Goal: Task Accomplishment & Management: Complete application form

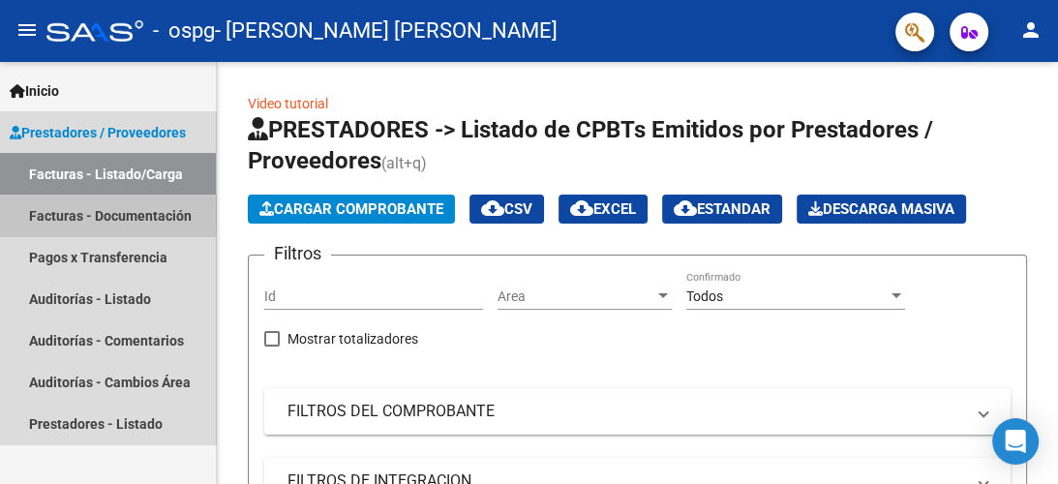
click at [59, 212] on link "Facturas - Documentación" at bounding box center [108, 216] width 216 height 42
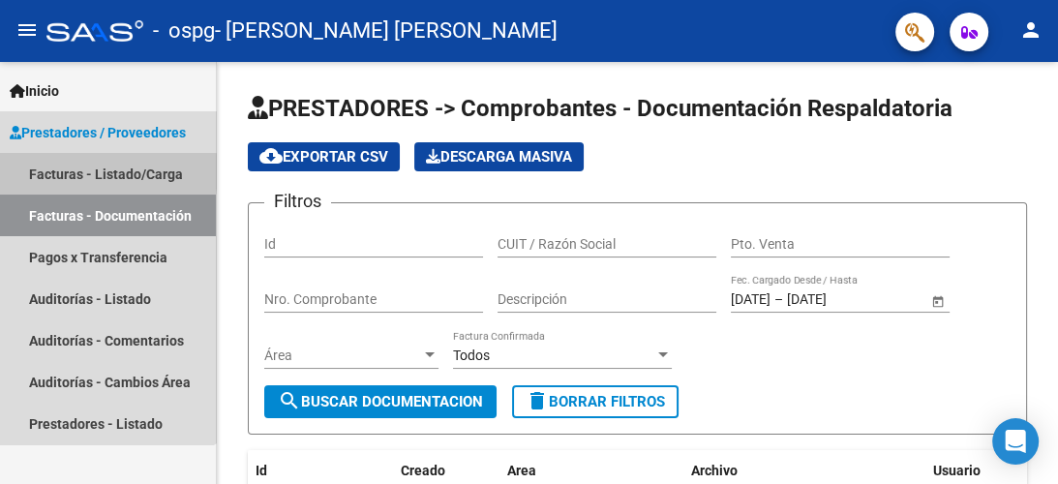
click at [61, 171] on link "Facturas - Listado/Carga" at bounding box center [108, 174] width 216 height 42
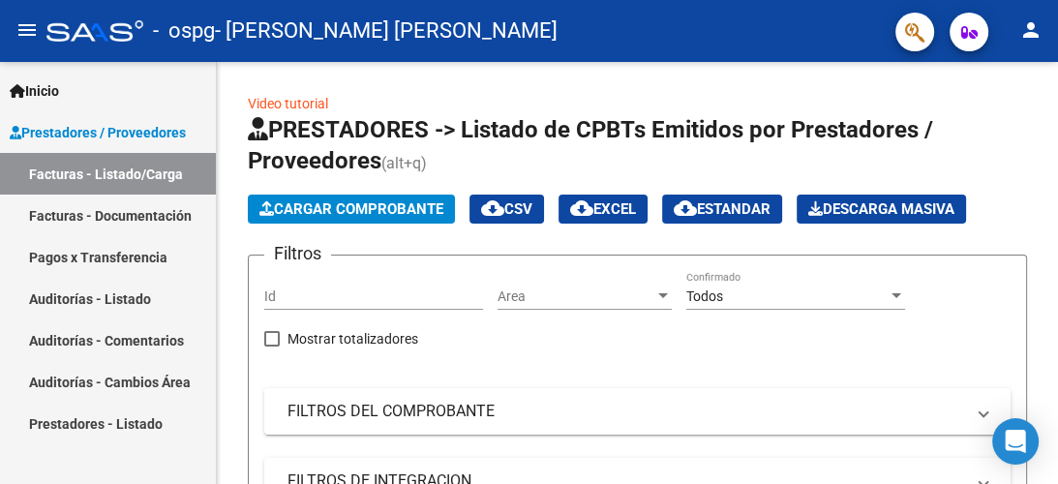
click at [74, 213] on link "Facturas - Documentación" at bounding box center [108, 216] width 216 height 42
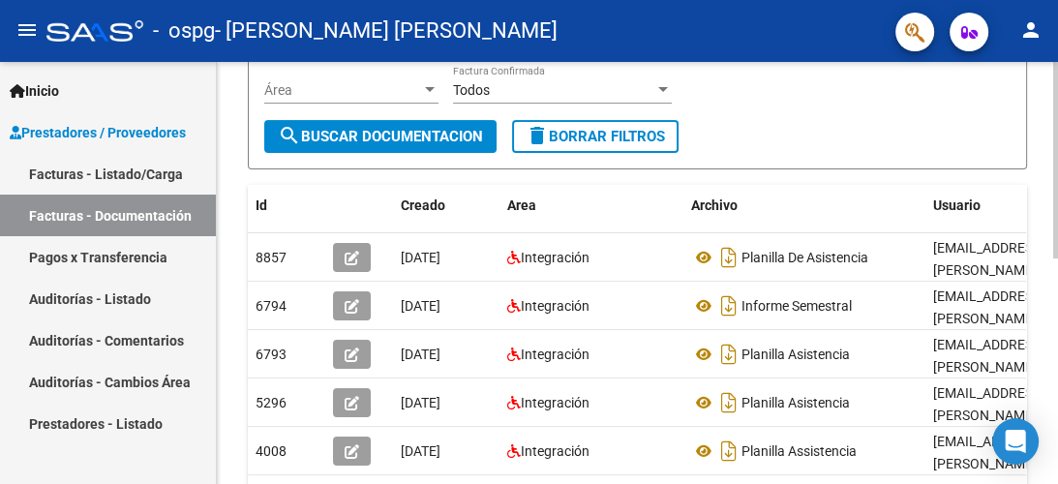
scroll to position [267, 0]
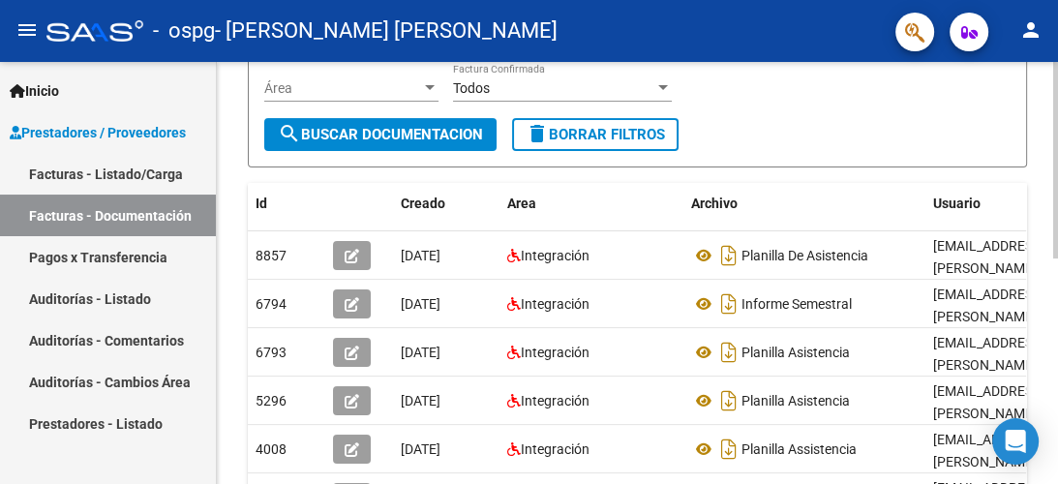
click at [1057, 258] on div at bounding box center [1055, 160] width 5 height 196
click at [69, 128] on span "Prestadores / Proveedores" at bounding box center [98, 132] width 176 height 21
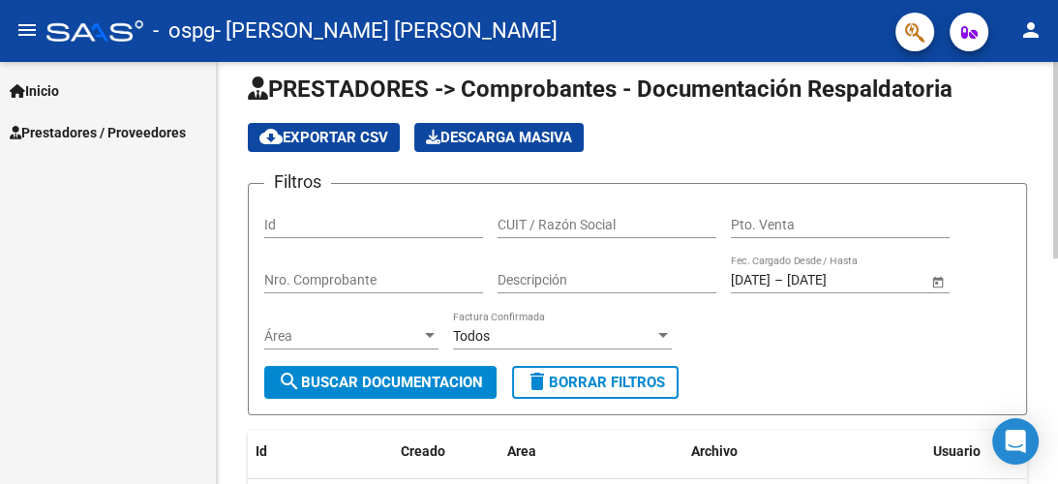
scroll to position [0, 0]
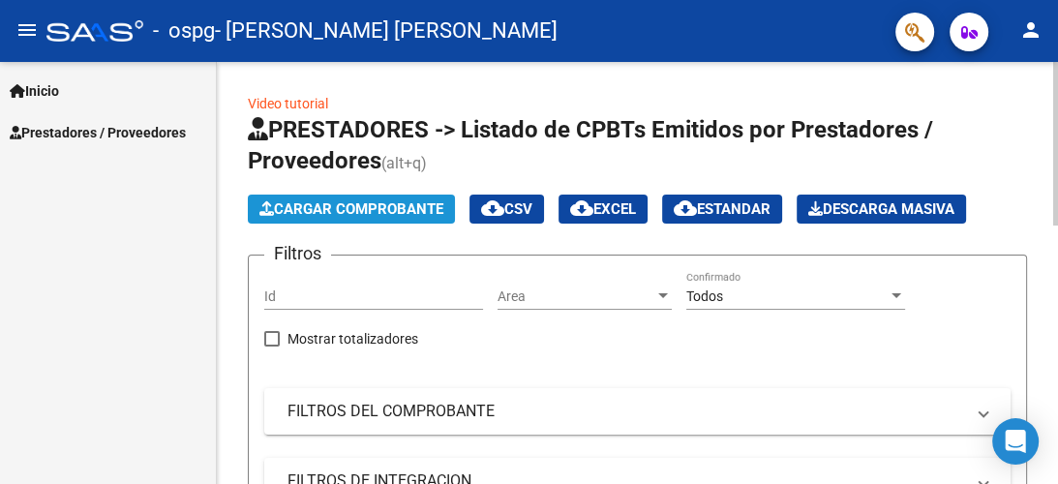
click at [348, 206] on span "Cargar Comprobante" at bounding box center [351, 208] width 184 height 17
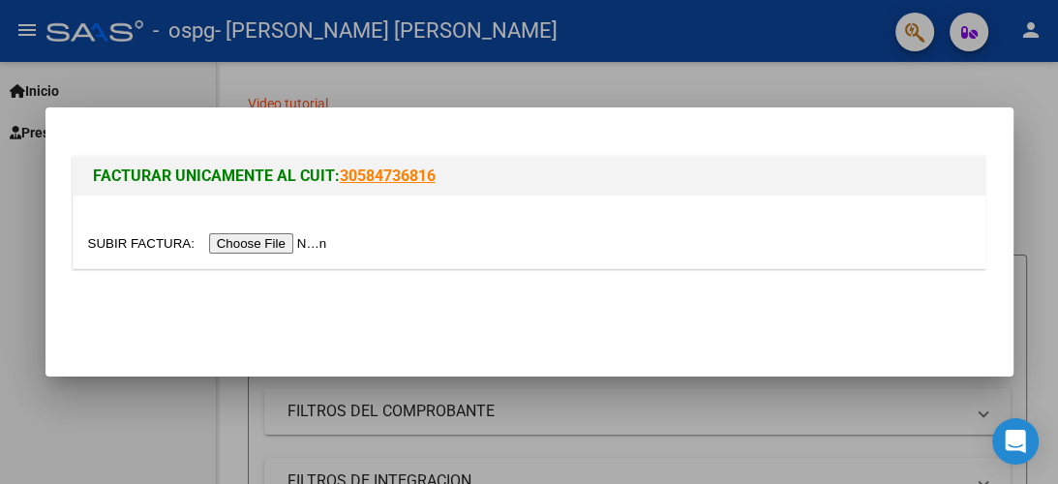
click at [241, 244] on input "file" at bounding box center [210, 243] width 245 height 20
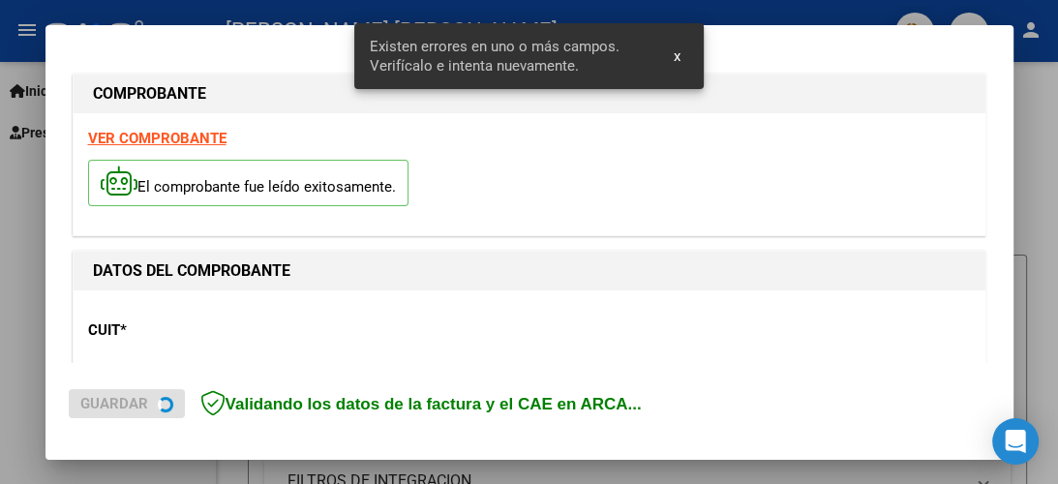
scroll to position [478, 0]
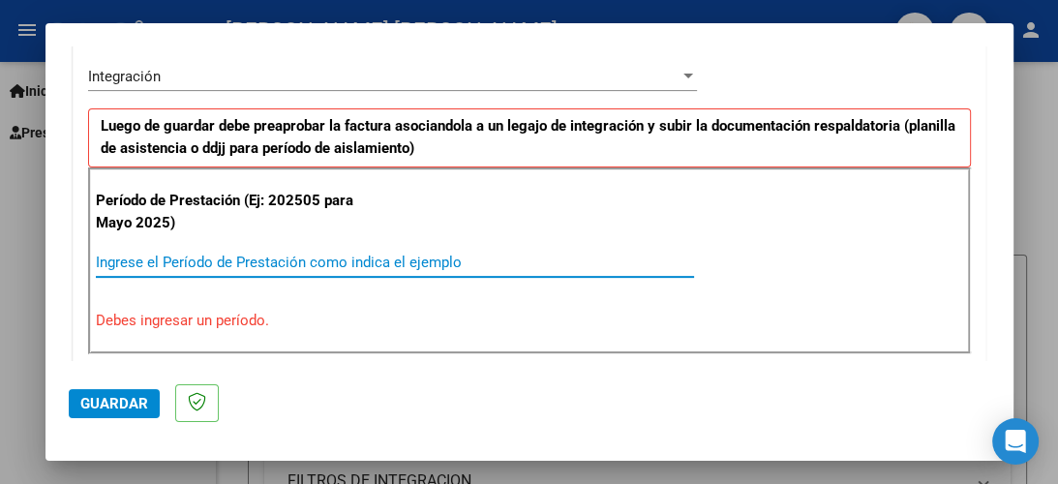
click at [130, 264] on input "Ingrese el Período de Prestación como indica el ejemplo" at bounding box center [395, 262] width 598 height 17
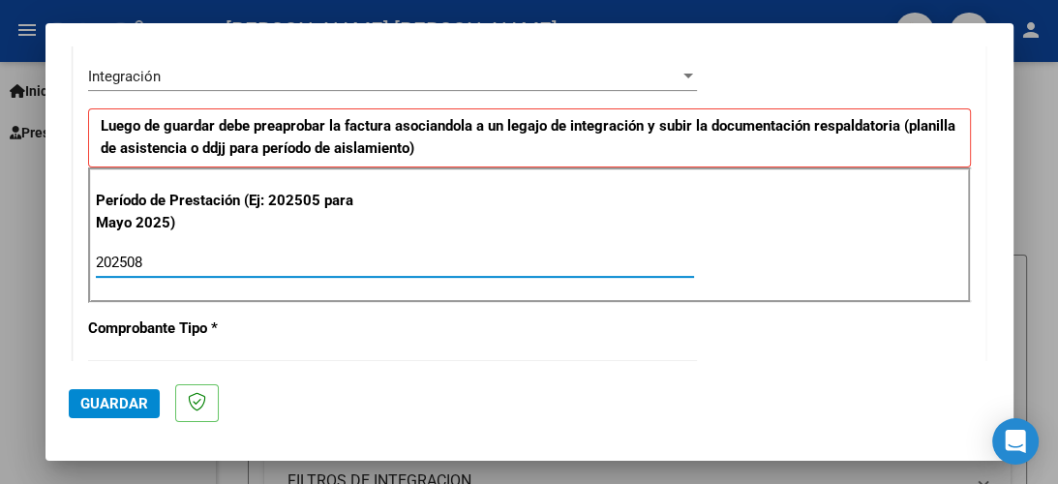
type input "202508"
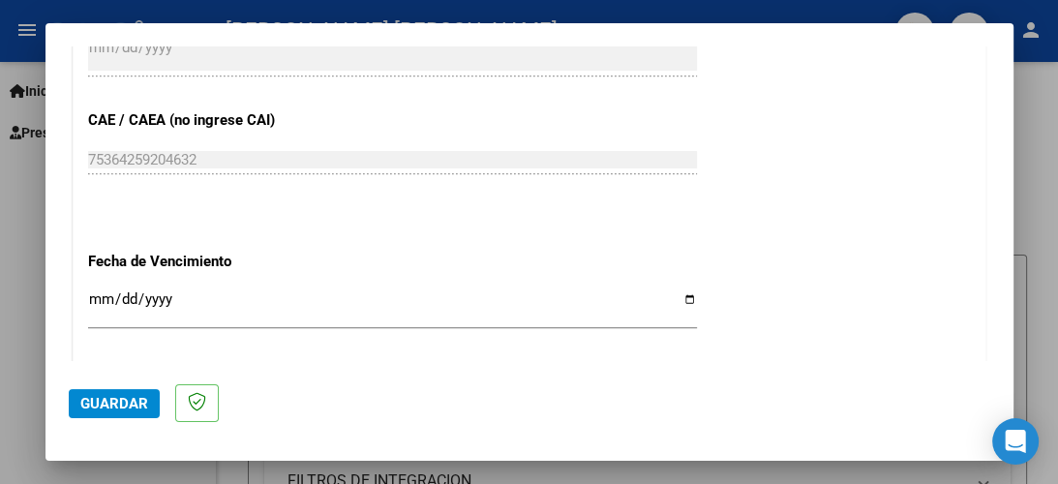
scroll to position [1197, 0]
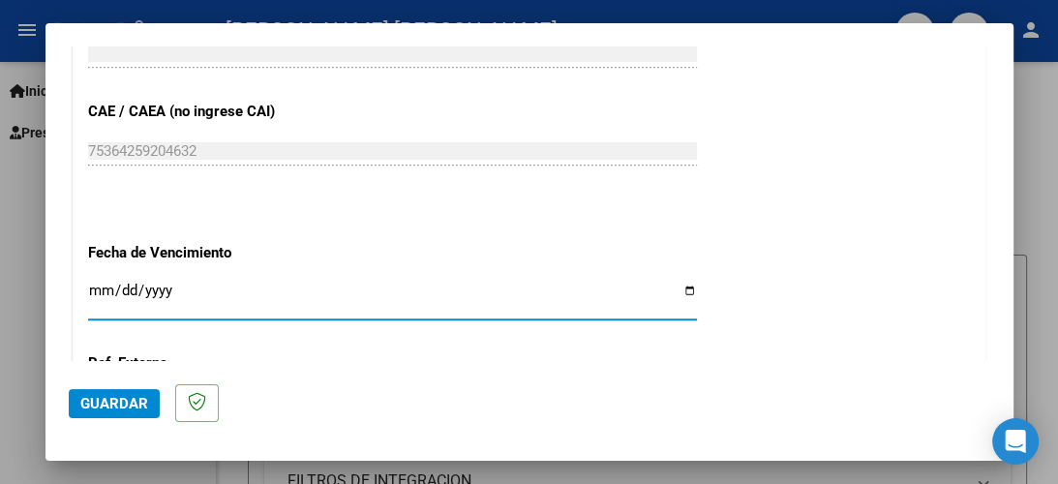
click at [104, 283] on input "Ingresar la fecha" at bounding box center [392, 298] width 609 height 31
click at [120, 283] on input "Ingresar la fecha" at bounding box center [392, 298] width 609 height 31
type input "[DATE]"
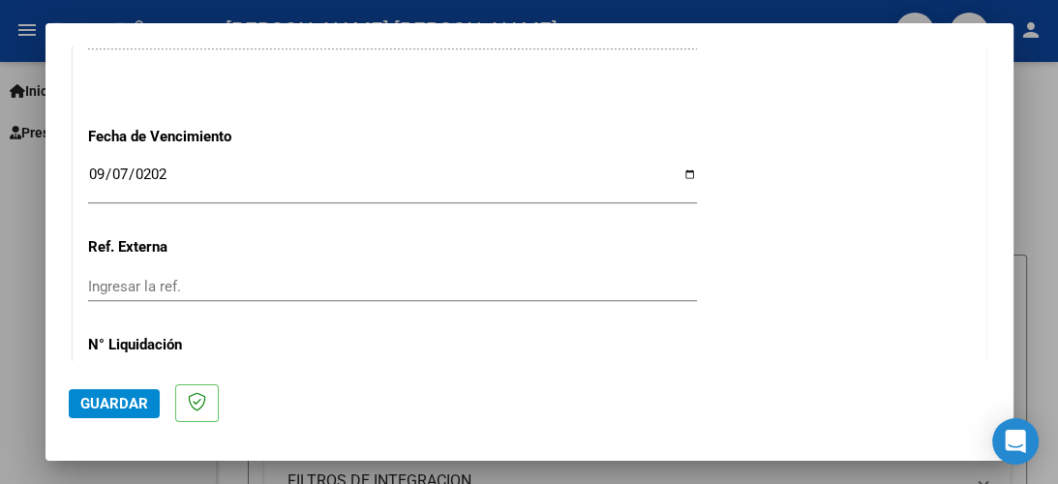
scroll to position [1355, 0]
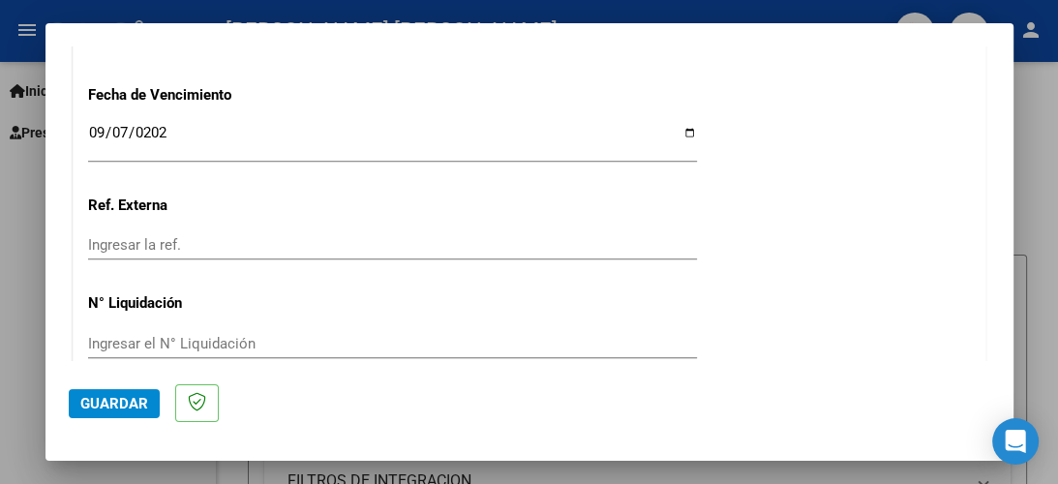
click at [196, 236] on input "Ingresar la ref." at bounding box center [392, 244] width 609 height 17
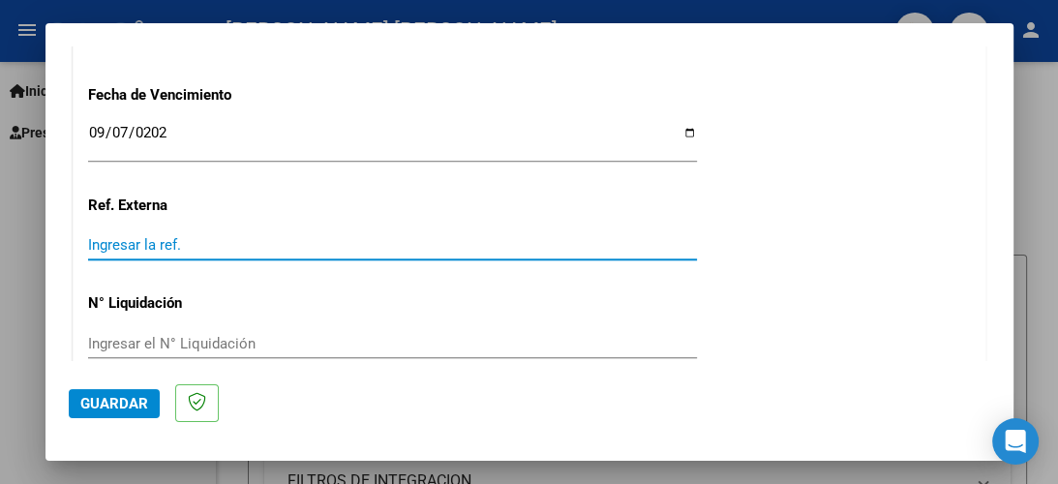
type input "4"
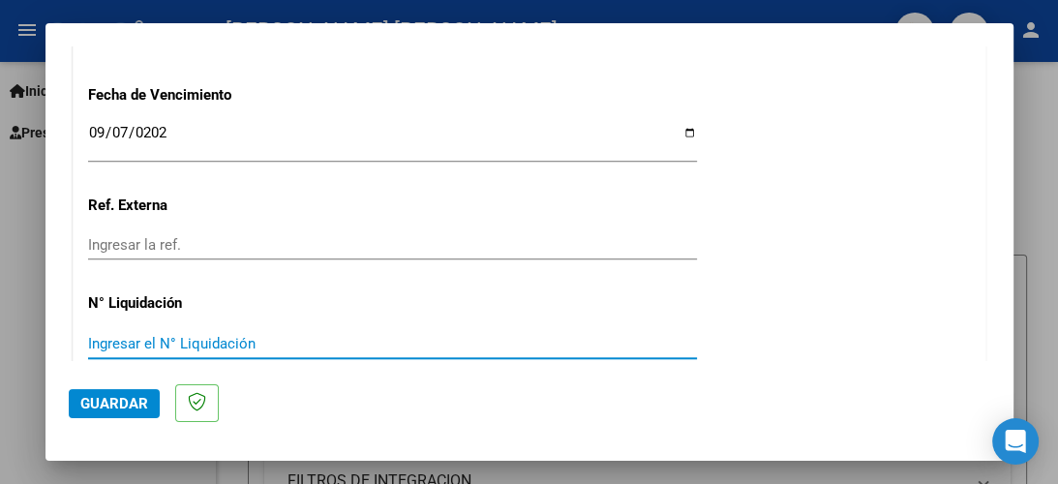
click at [152, 335] on input "Ingresar el N° Liquidación" at bounding box center [392, 343] width 609 height 17
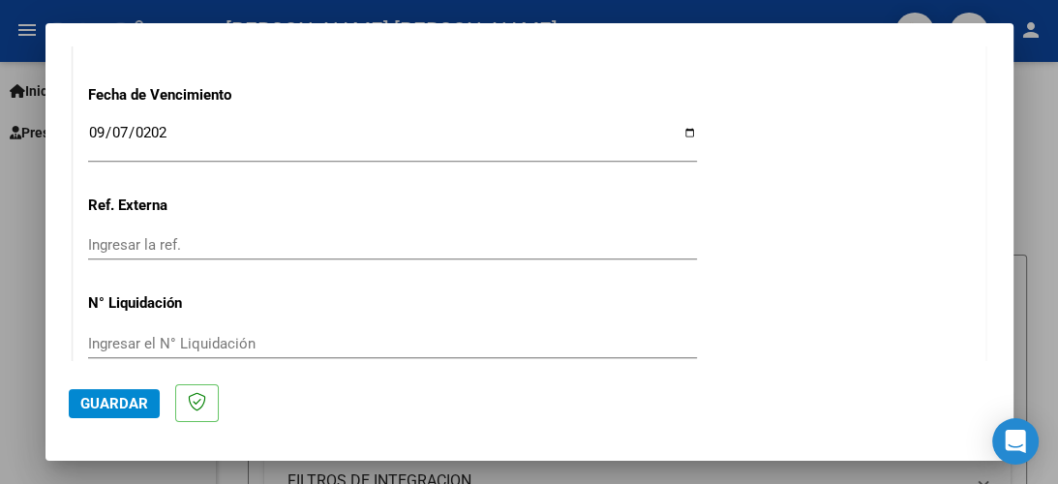
scroll to position [1318, 0]
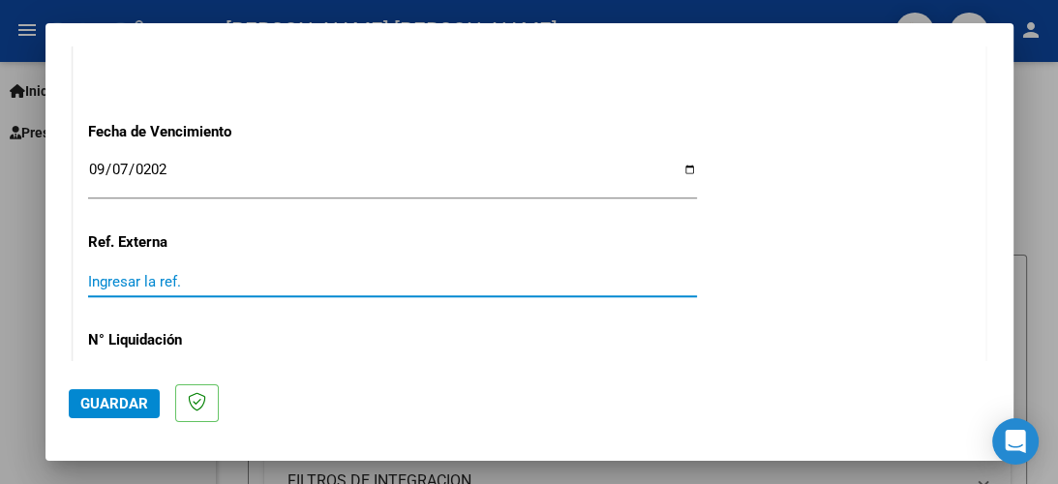
click at [163, 273] on input "Ingresar la ref." at bounding box center [392, 281] width 609 height 17
click at [130, 397] on span "Guardar" at bounding box center [114, 403] width 68 height 17
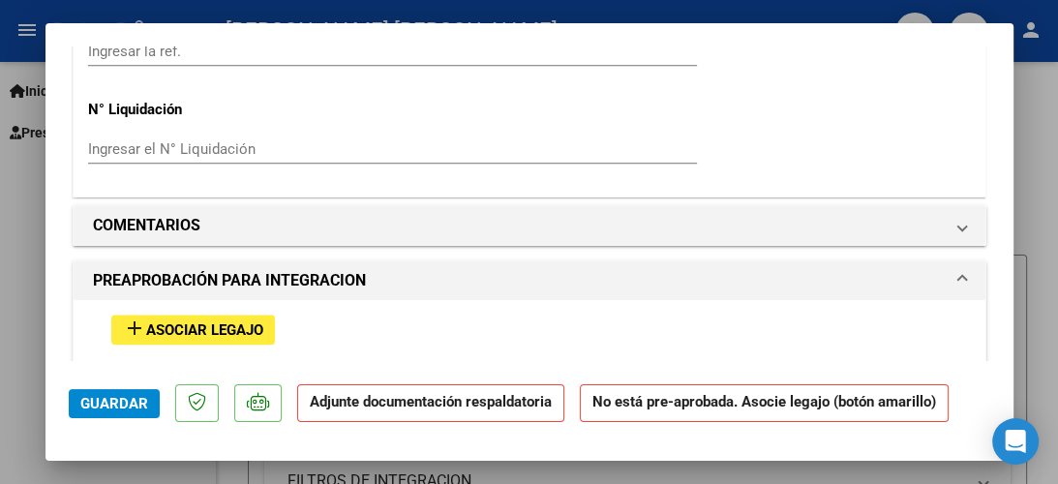
scroll to position [1558, 0]
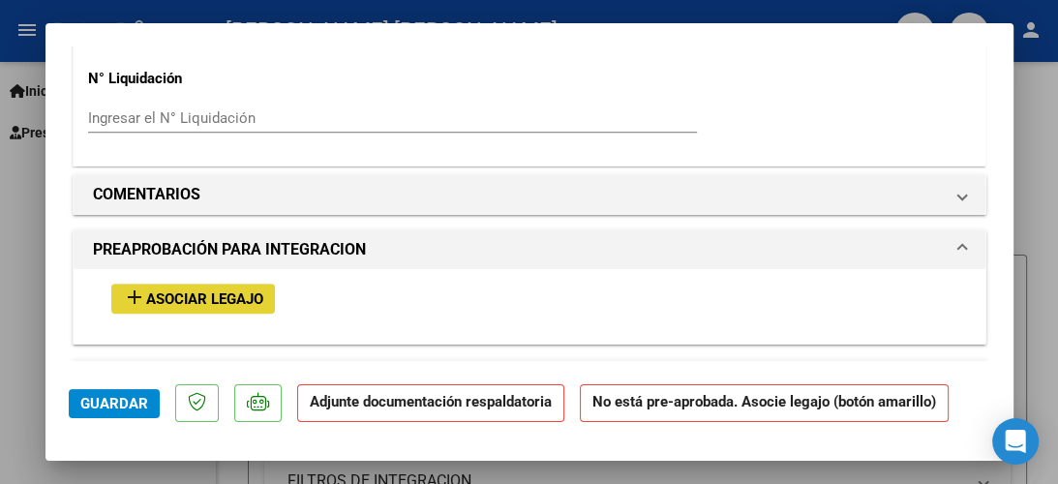
click at [183, 290] on span "Asociar Legajo" at bounding box center [204, 298] width 117 height 17
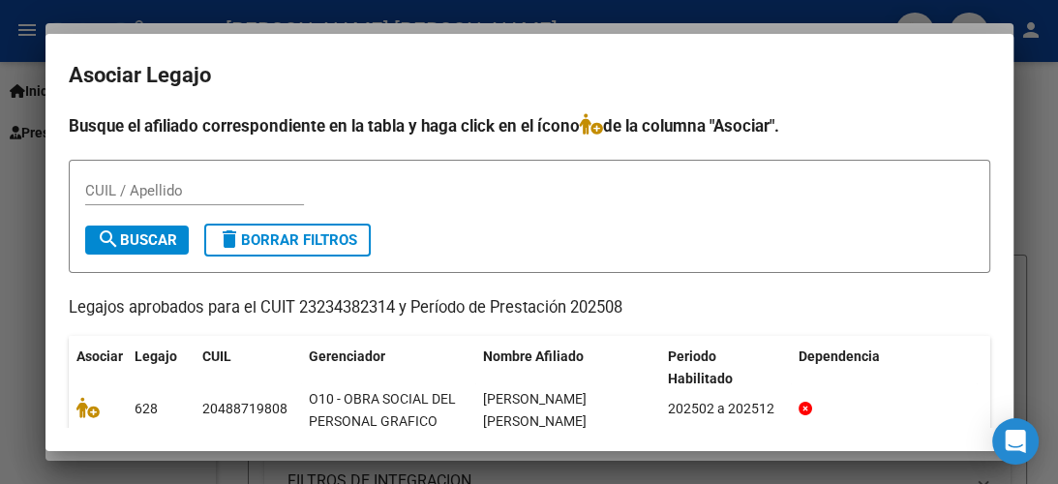
scroll to position [35, 0]
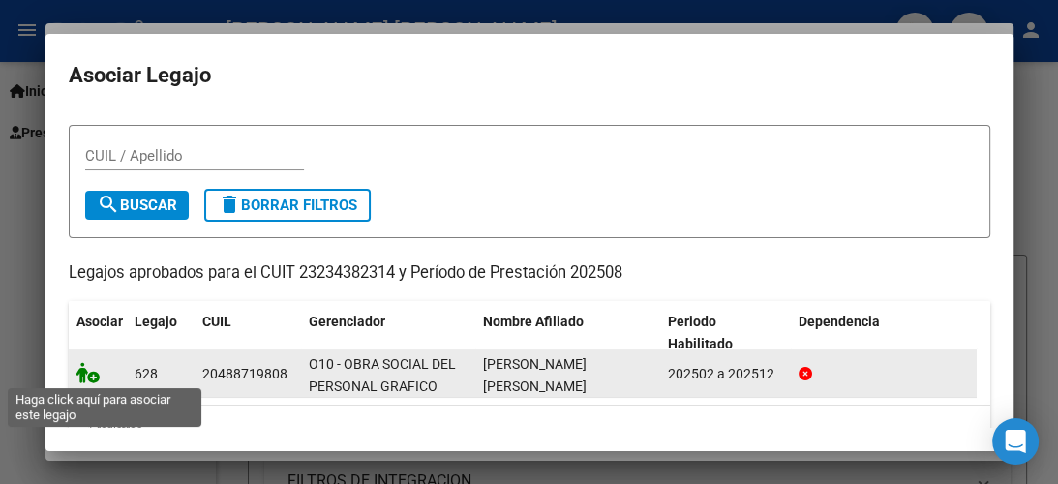
click at [86, 370] on icon at bounding box center [87, 372] width 23 height 21
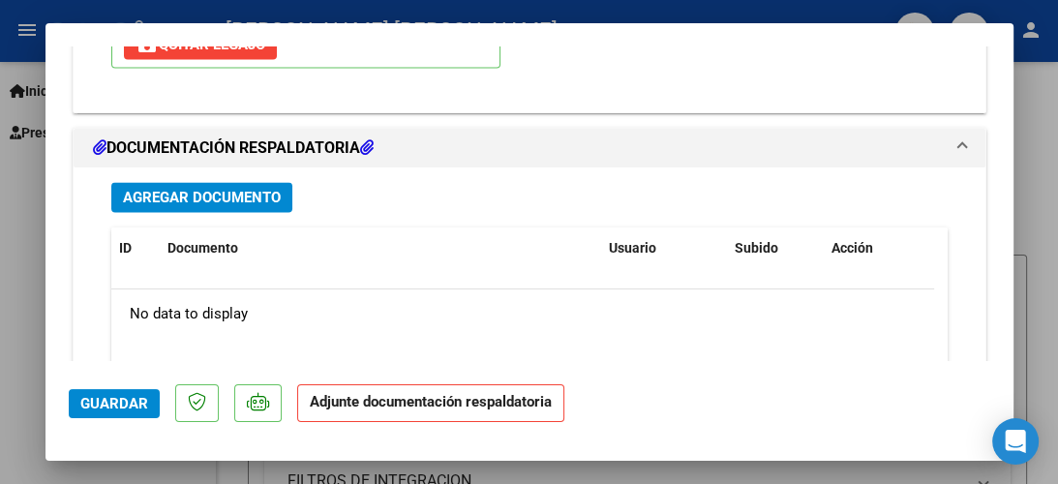
scroll to position [2098, 0]
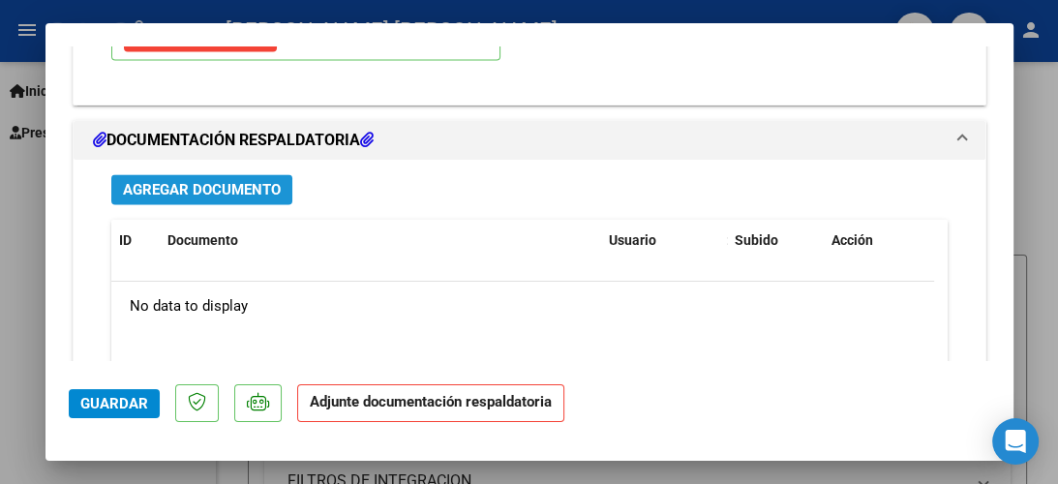
click at [191, 181] on span "Agregar Documento" at bounding box center [202, 189] width 158 height 17
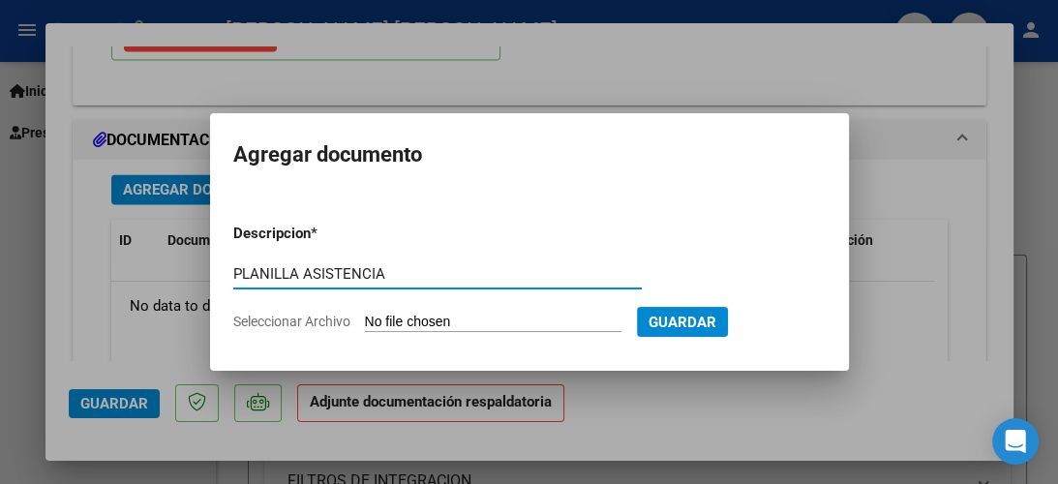
type input "PLANILLA ASISTENCIA"
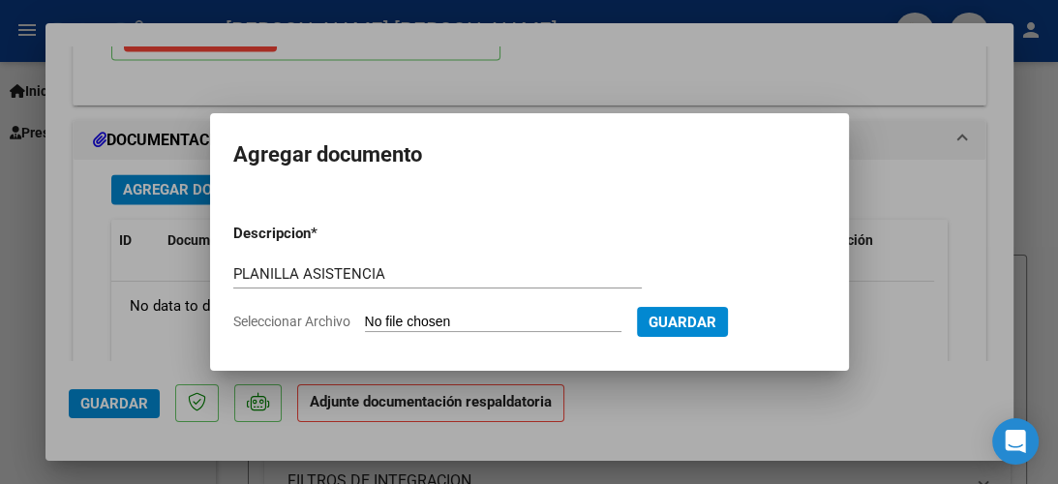
click at [333, 318] on span "Seleccionar Archivo" at bounding box center [291, 321] width 117 height 15
click at [365, 318] on input "Seleccionar Archivo" at bounding box center [493, 323] width 257 height 18
type input "C:\fakepath\[PERSON_NAME] planilla .pdf"
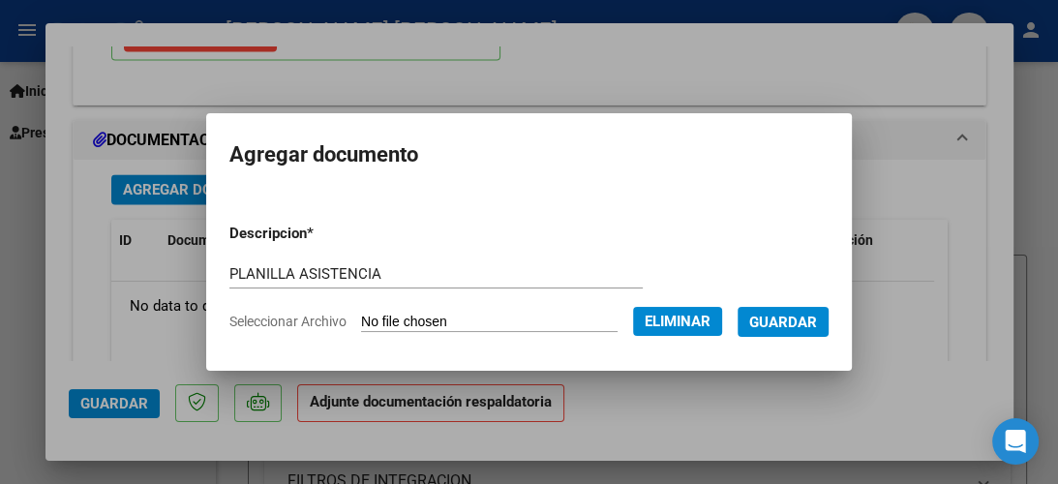
click at [786, 321] on span "Guardar" at bounding box center [783, 322] width 68 height 17
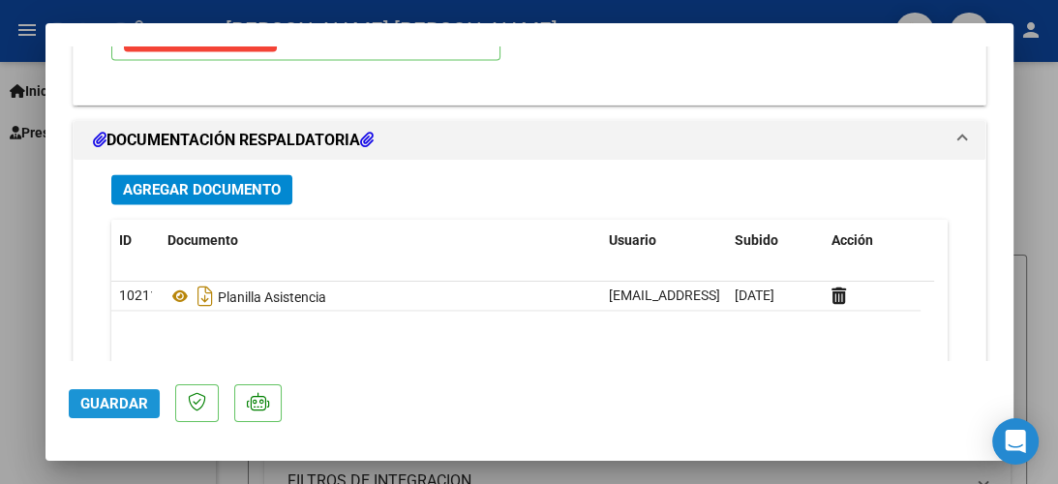
click at [107, 406] on span "Guardar" at bounding box center [114, 403] width 68 height 17
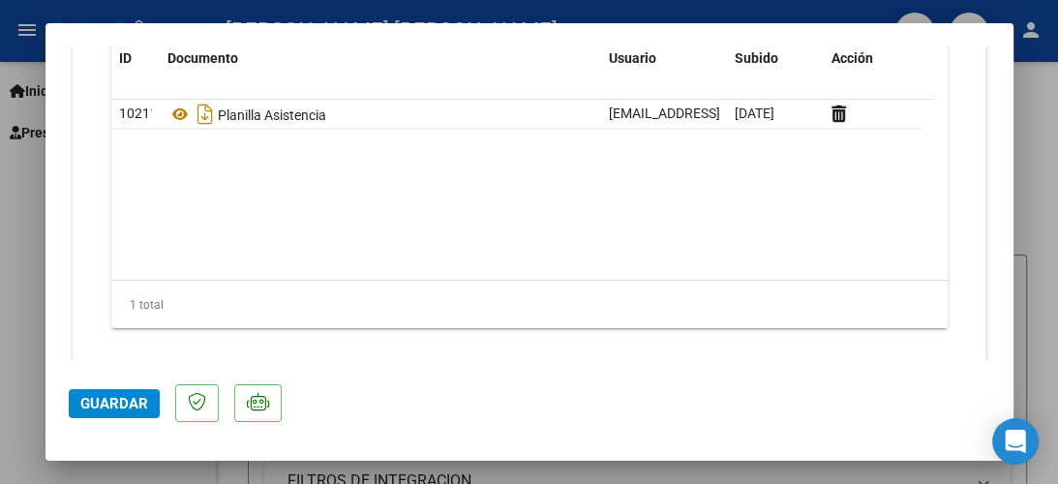
click at [984, 334] on mat-dialog-content "COMPROBANTE VER COMPROBANTE ESTADO: Recibida. En proceso de confirmacion/acepta…" at bounding box center [529, 203] width 968 height 315
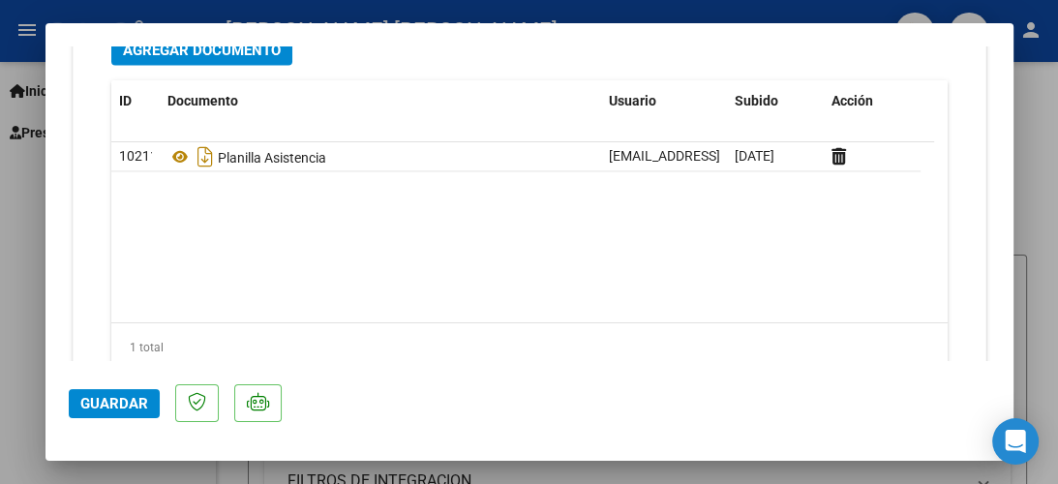
scroll to position [2007, 0]
